Goal: Task Accomplishment & Management: Manage account settings

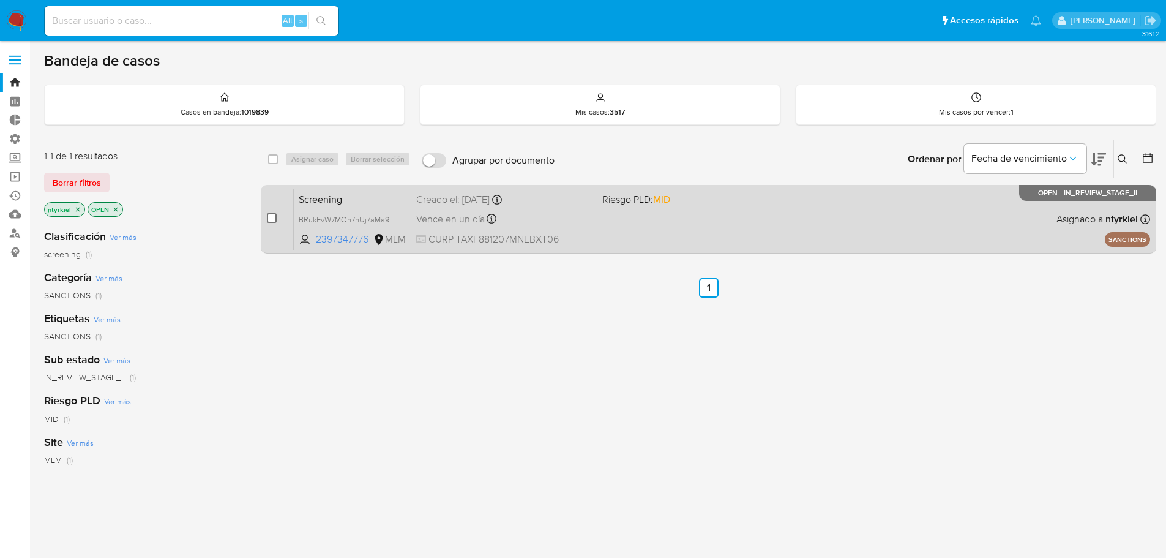
click at [270, 218] on input "checkbox" at bounding box center [272, 218] width 10 height 10
checkbox input "true"
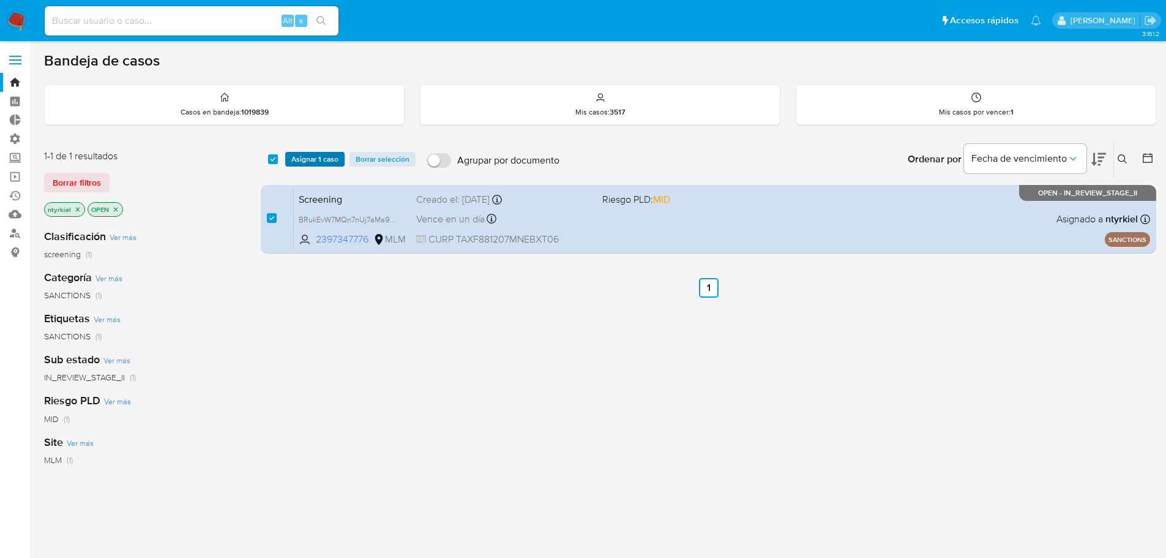
click at [316, 155] on span "Asignar 1 caso" at bounding box center [314, 159] width 47 height 12
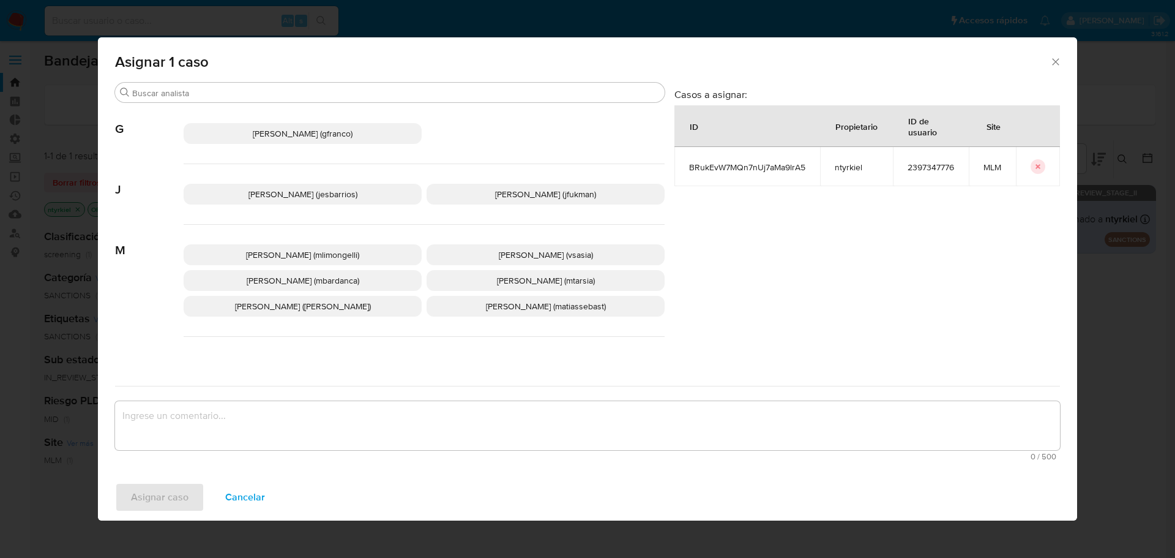
click at [316, 196] on span "Jesica Iris Barrios Leita (jesbarrios)" at bounding box center [302, 194] width 109 height 12
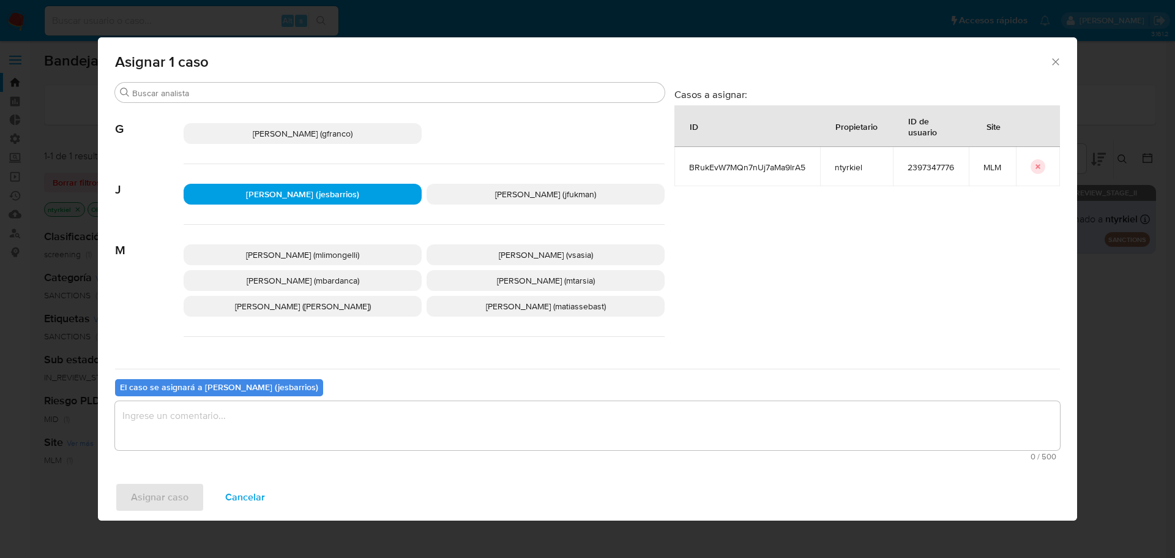
click at [205, 437] on textarea "assign-modal" at bounding box center [587, 425] width 945 height 49
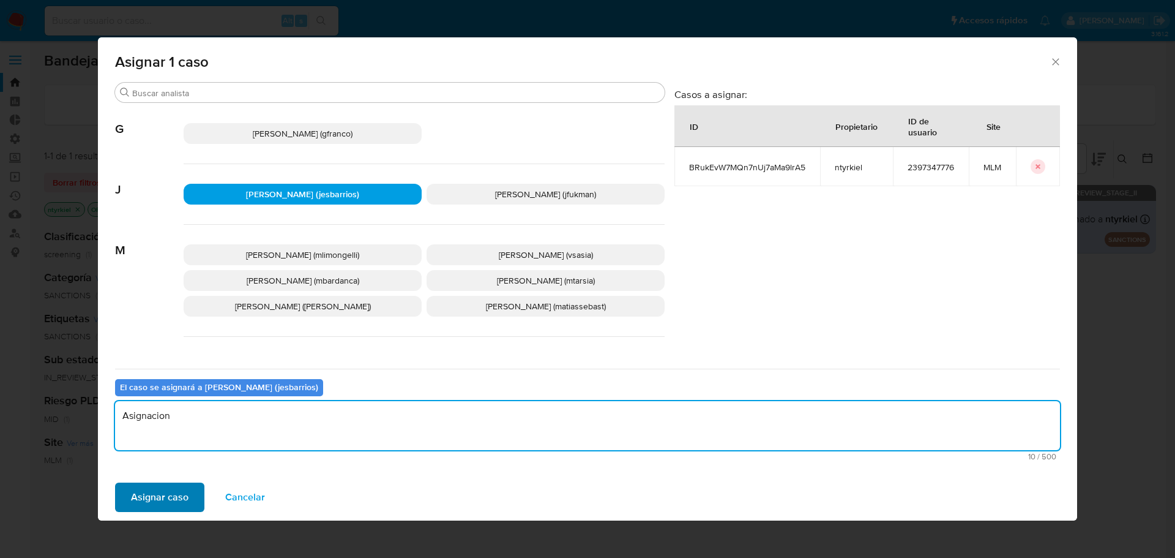
type textarea "Asignacion"
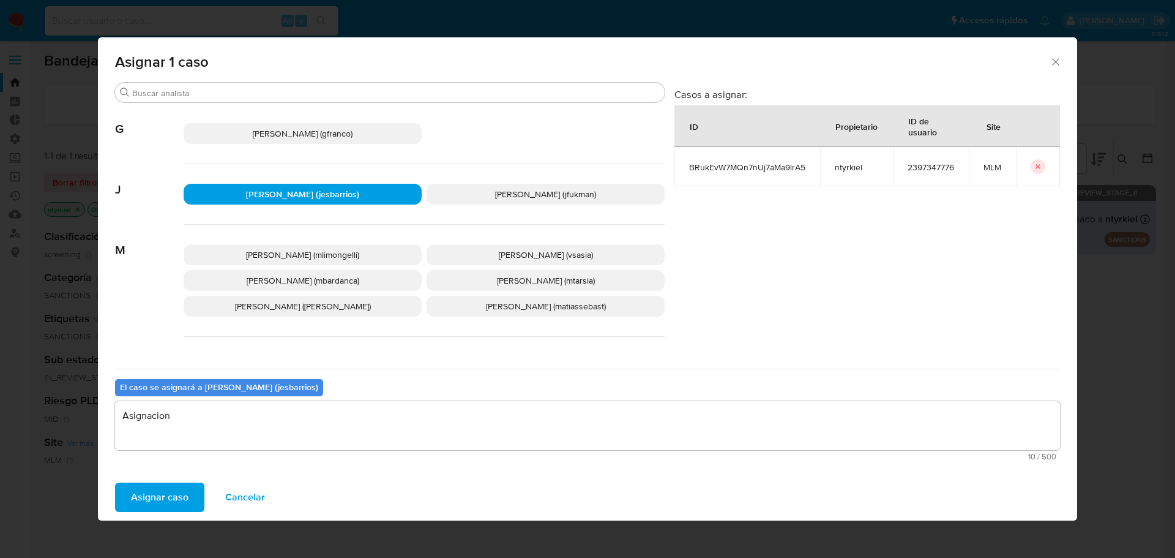
click at [176, 508] on span "Asignar caso" at bounding box center [160, 496] width 58 height 27
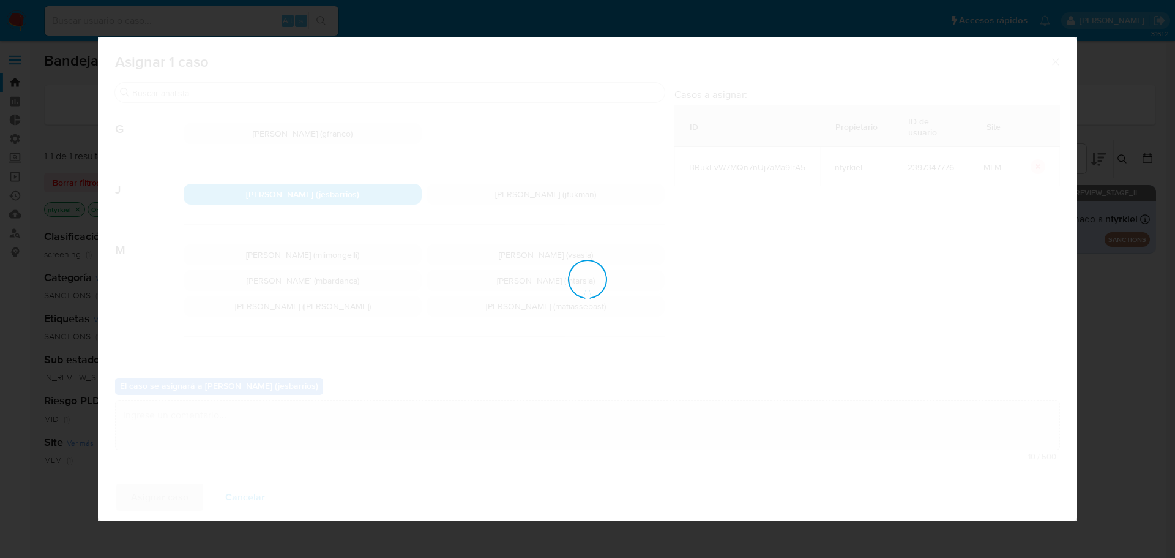
checkbox input "false"
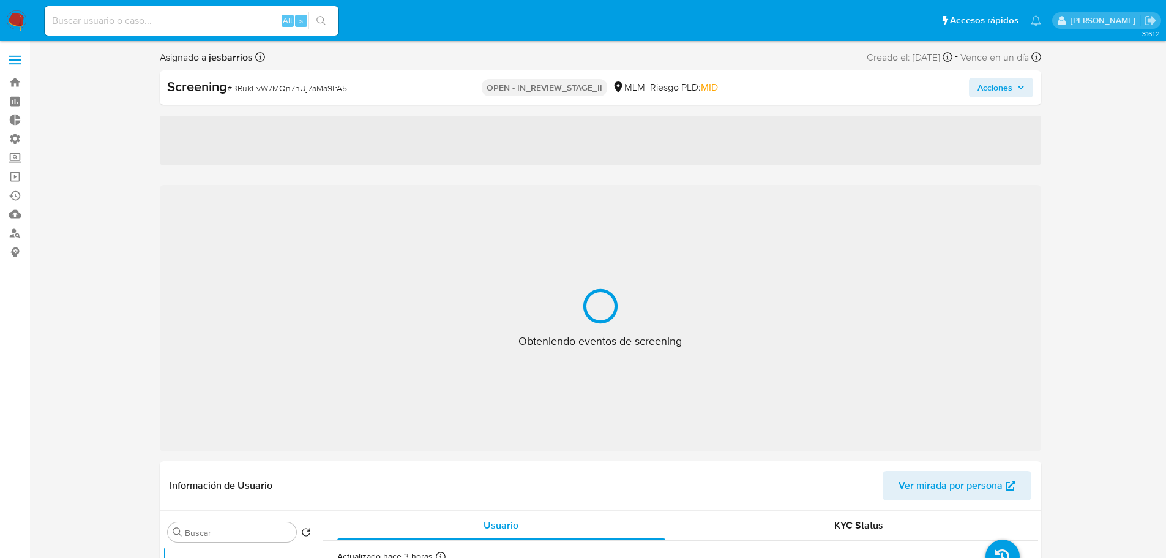
select select "10"
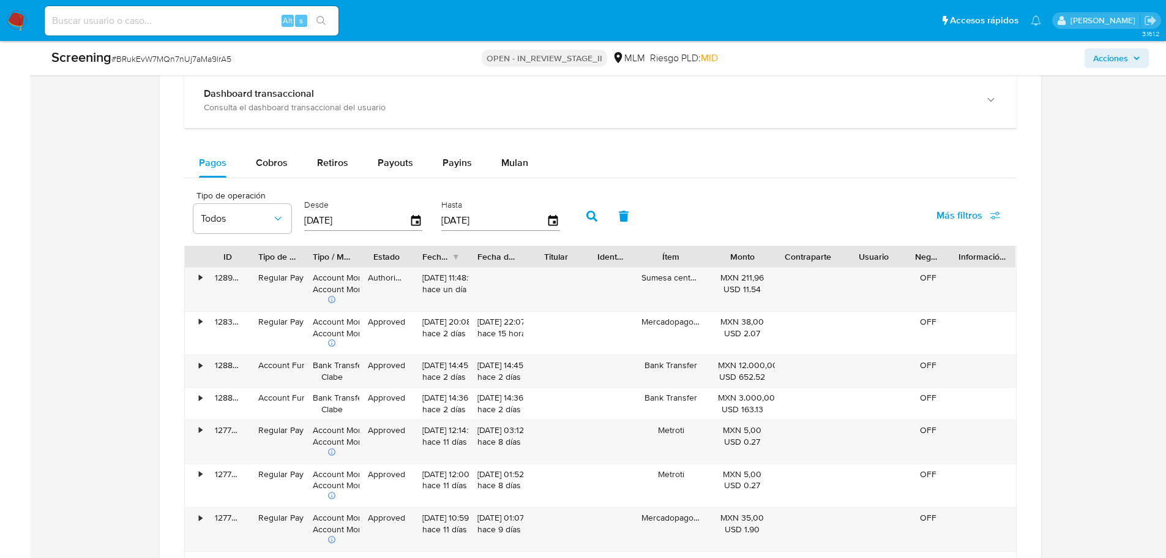
scroll to position [1224, 0]
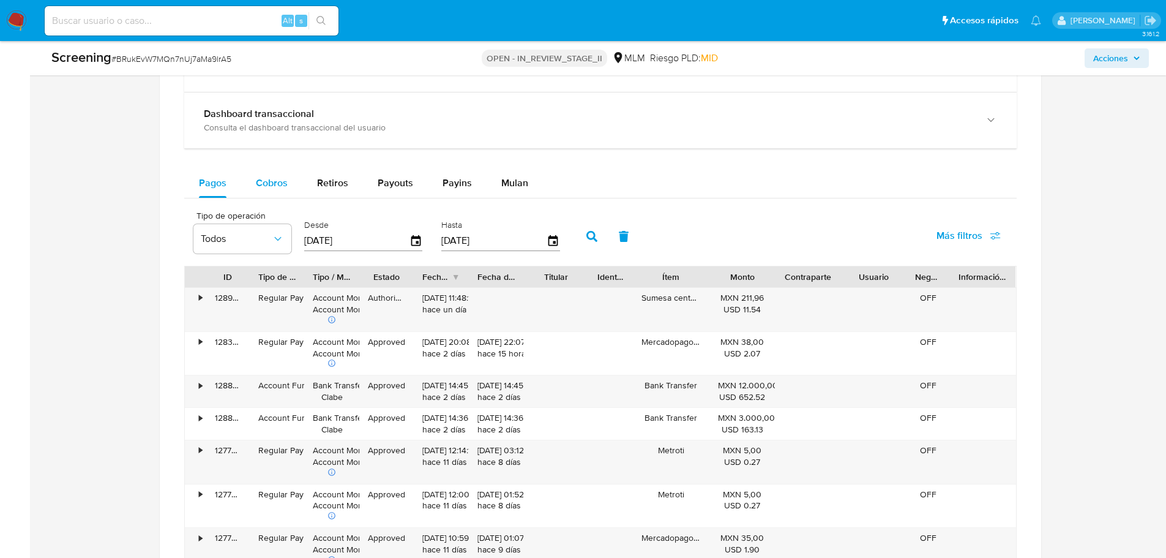
click at [264, 174] on div "Cobros" at bounding box center [272, 182] width 32 height 29
select select "10"
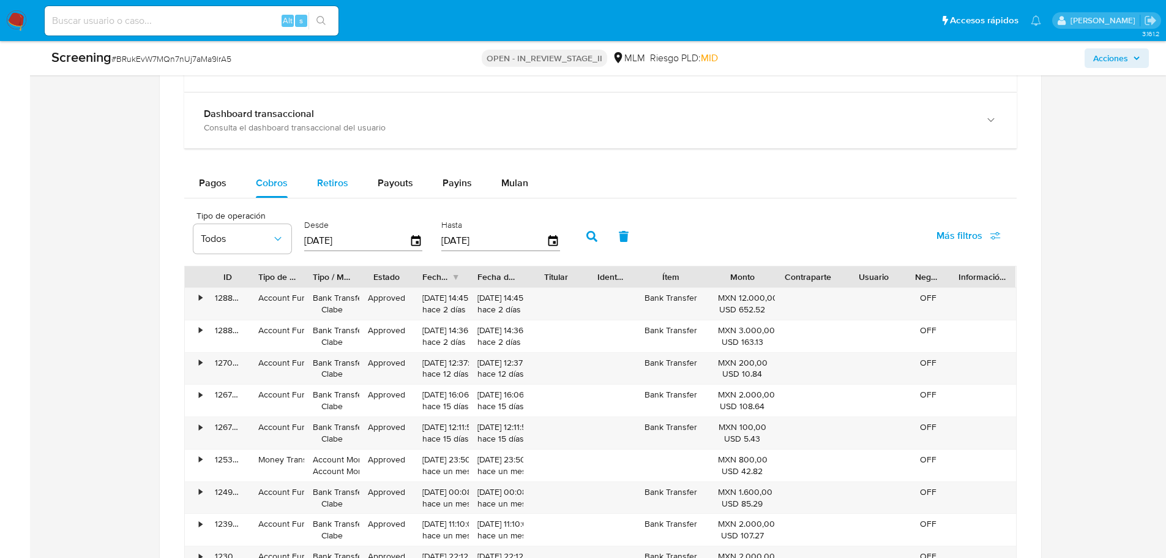
click at [331, 185] on span "Retiros" at bounding box center [332, 183] width 31 height 14
select select "10"
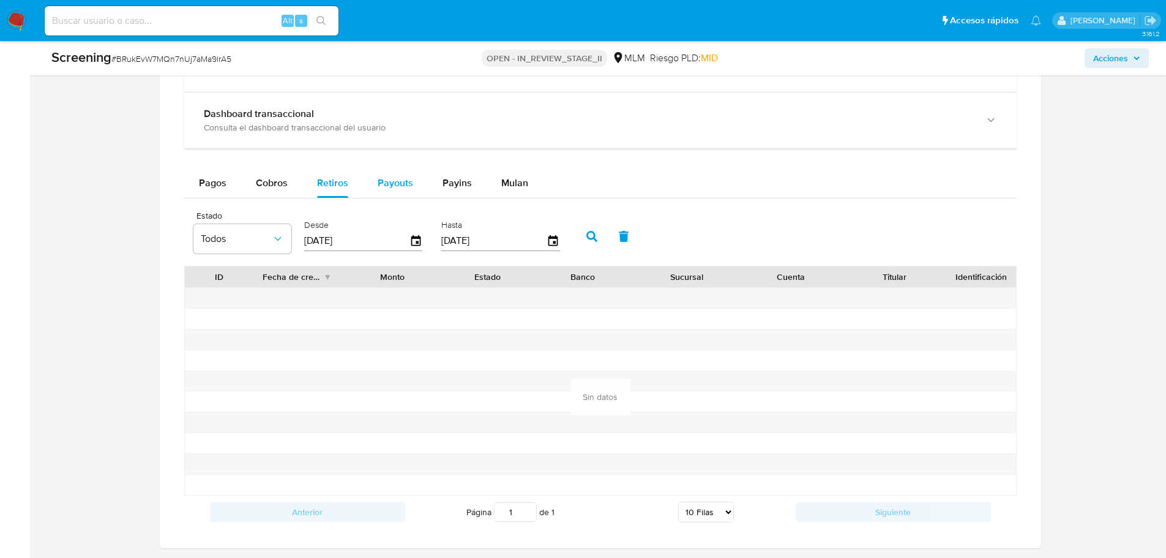
click at [406, 182] on span "Payouts" at bounding box center [395, 183] width 35 height 14
select select "10"
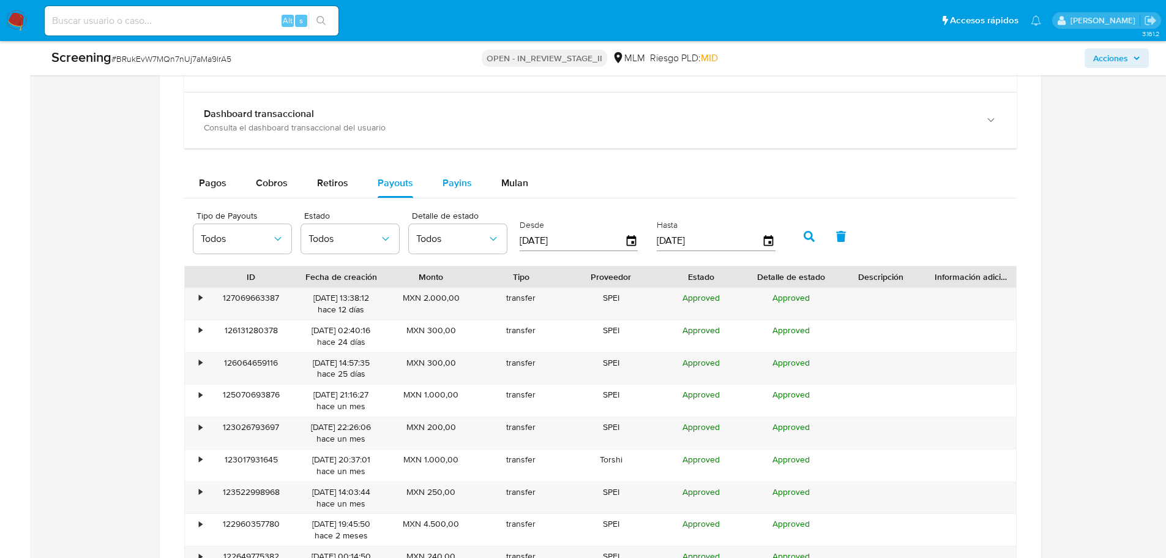
click at [462, 187] on span "Payins" at bounding box center [456, 183] width 29 height 14
select select "10"
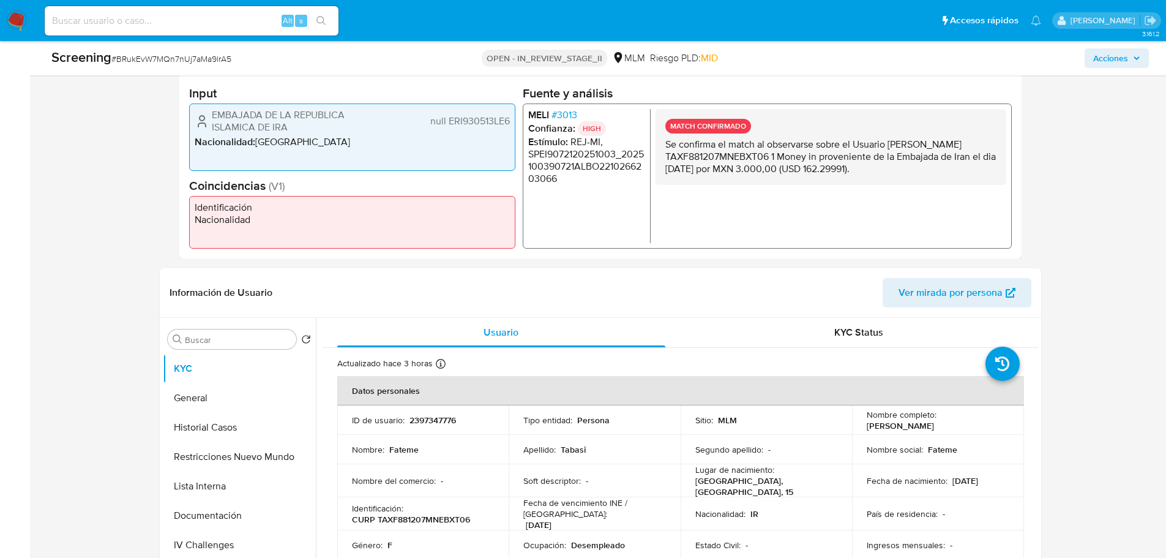
scroll to position [0, 0]
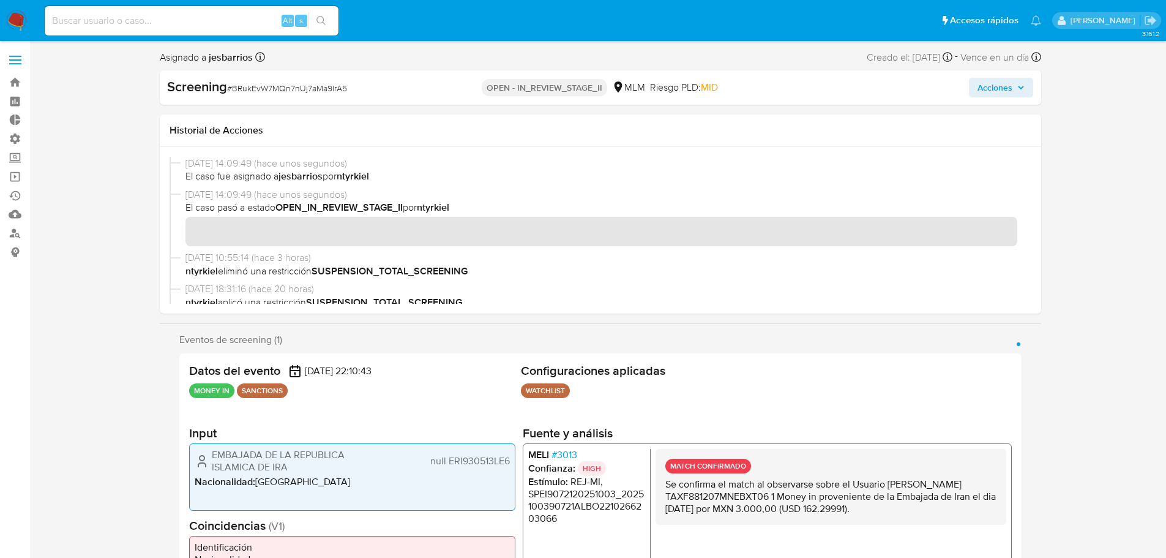
click at [17, 18] on img at bounding box center [16, 20] width 21 height 21
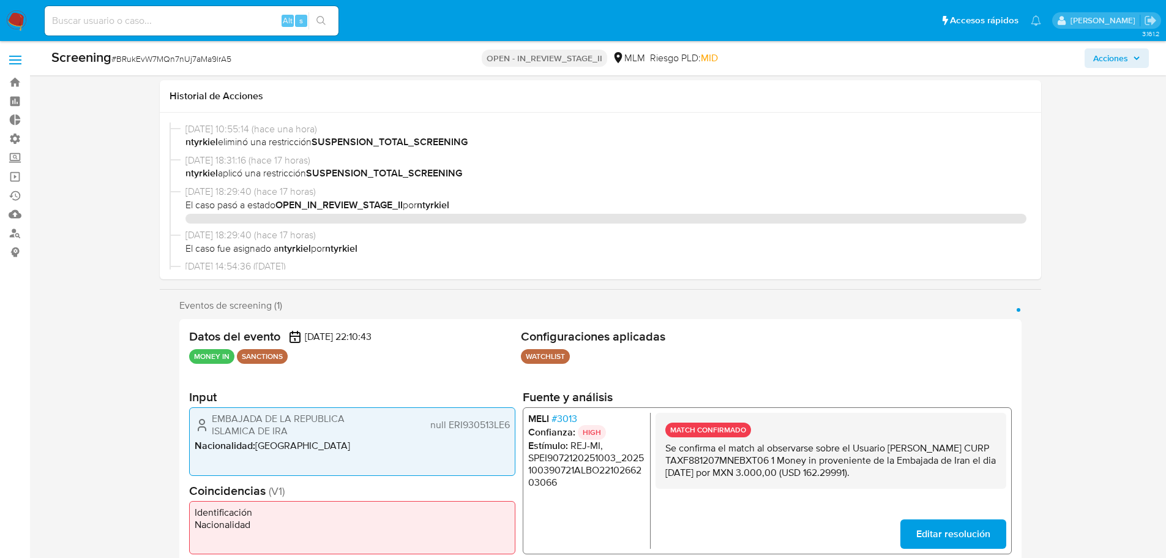
select select "10"
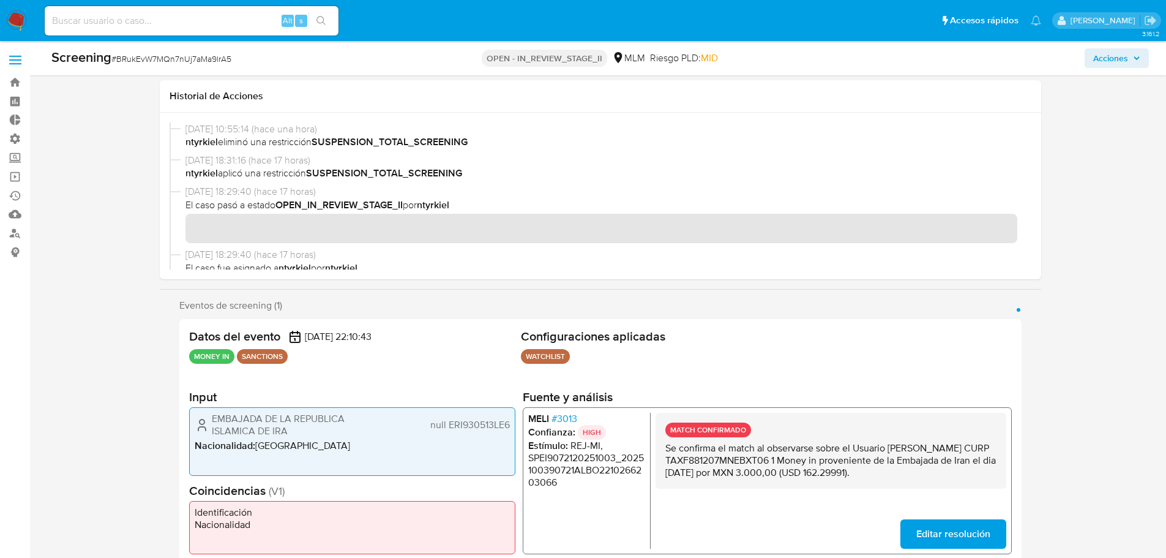
scroll to position [1285, 0]
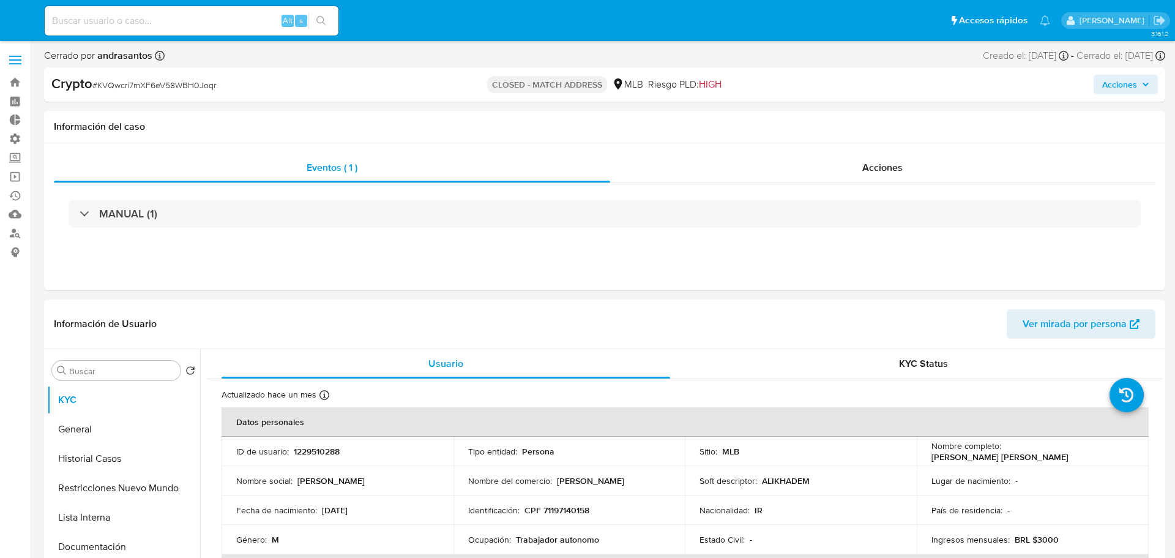
select select "10"
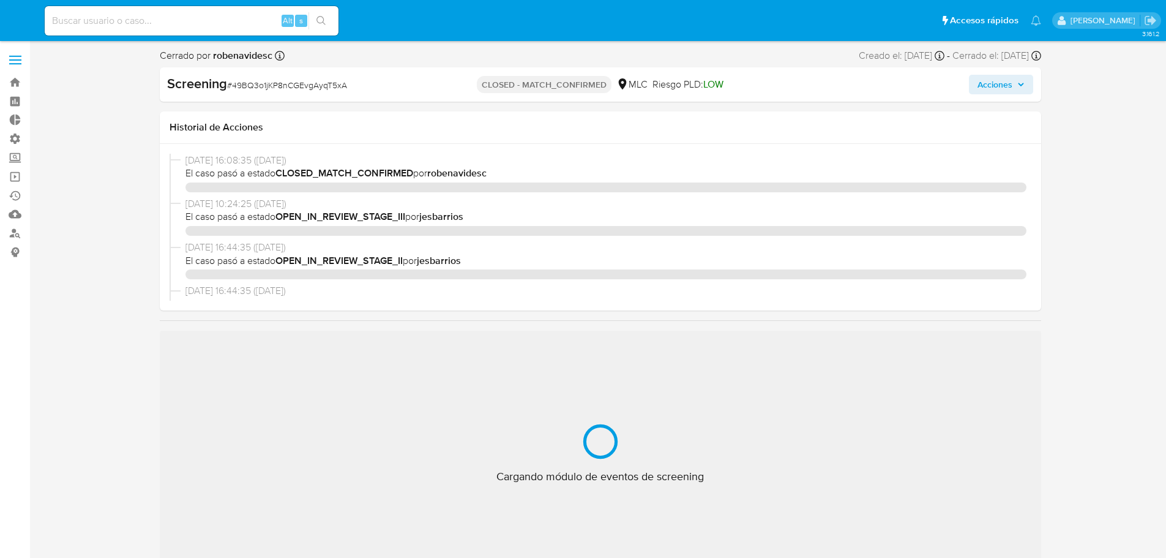
select select "10"
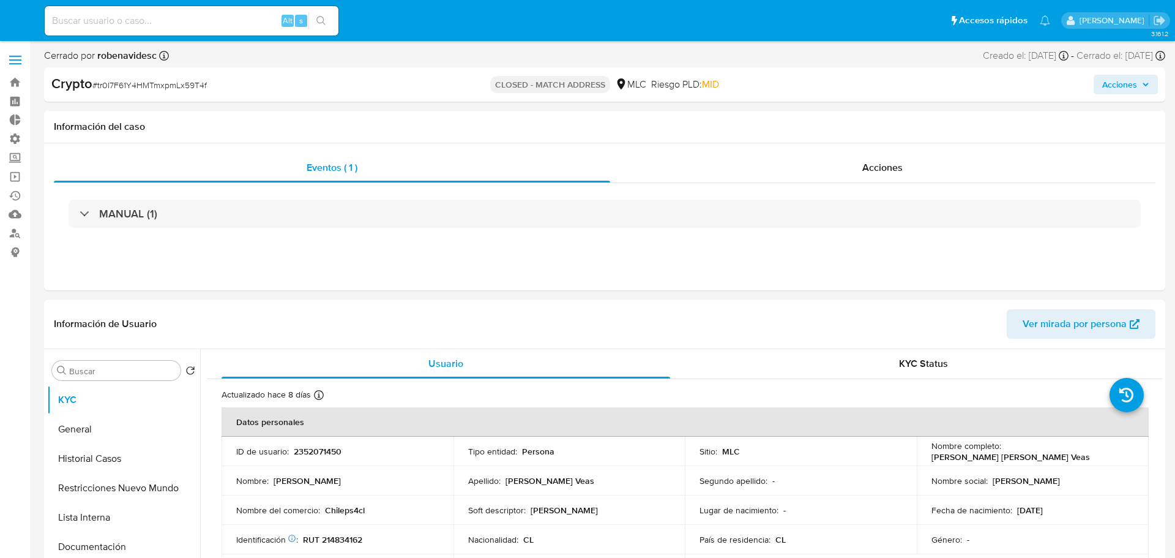
select select "10"
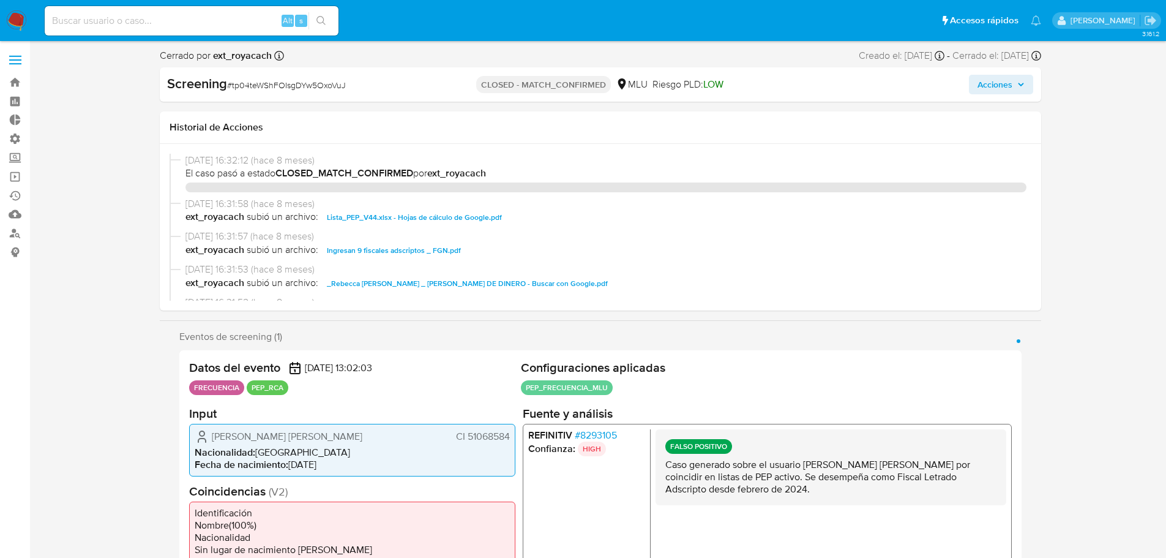
select select "10"
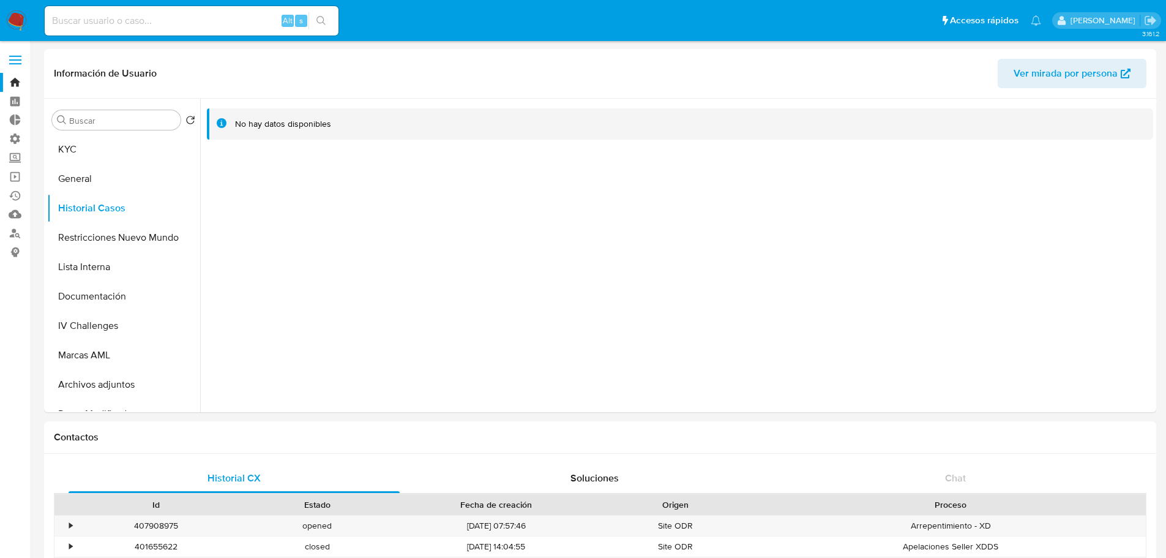
select select "10"
click at [104, 179] on button "General" at bounding box center [123, 178] width 153 height 29
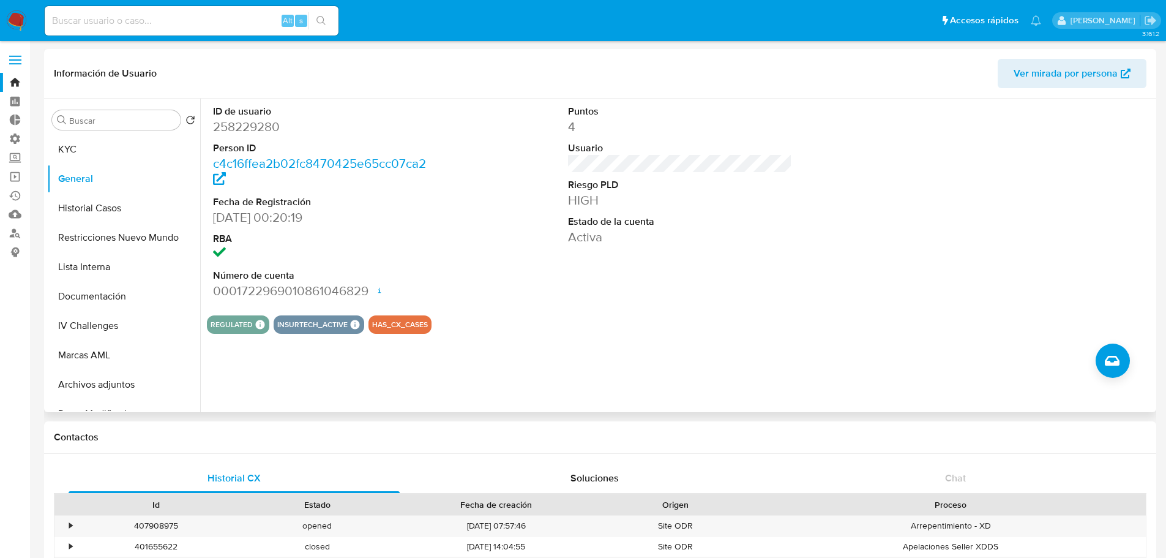
click at [446, 249] on div "ID de usuario 258229280 Person ID c4c16ffea2b02fc8470425e65cc07ca2 Fecha de Reg…" at bounding box center [680, 202] width 946 height 207
